Goal: Information Seeking & Learning: Learn about a topic

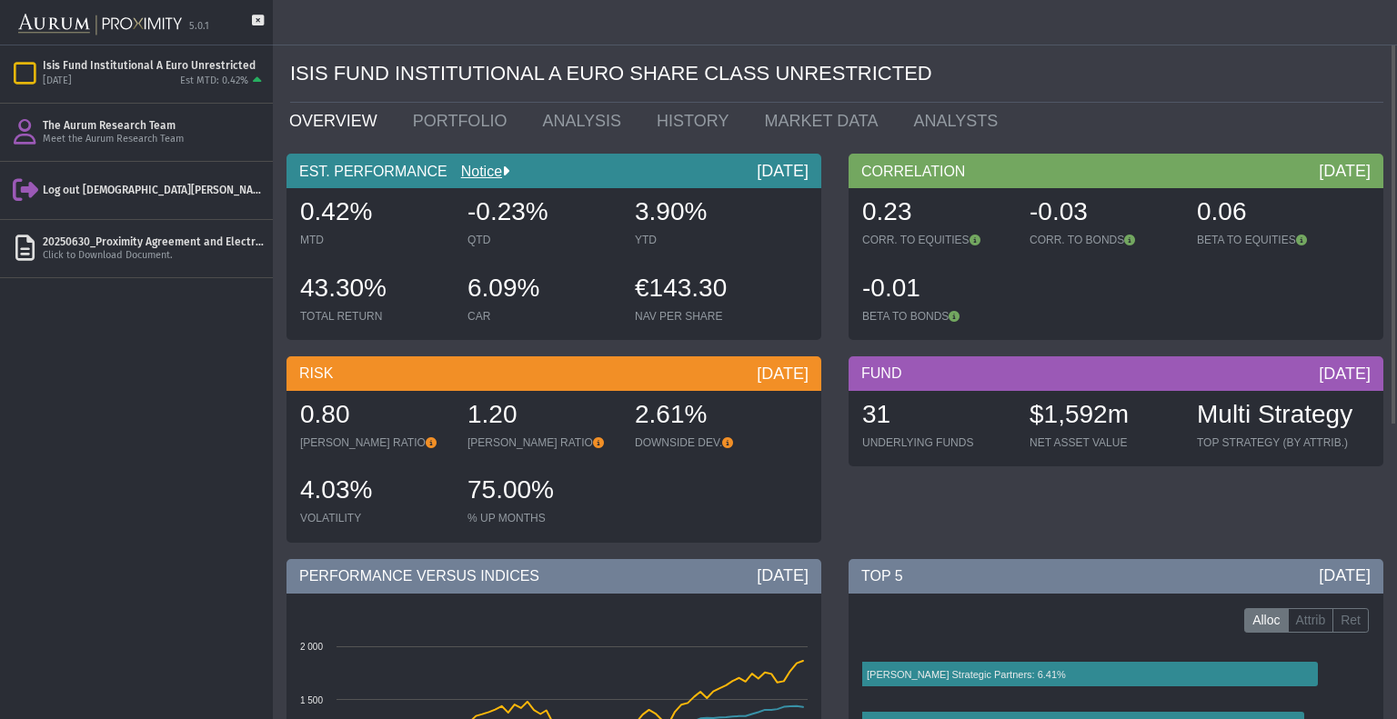
drag, startPoint x: 1040, startPoint y: 133, endPoint x: 1027, endPoint y: 123, distance: 16.2
